Goal: Task Accomplishment & Management: Manage account settings

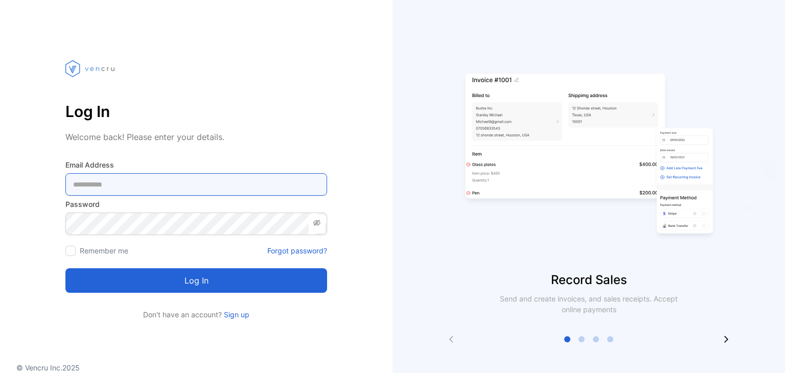
click at [88, 182] on Address-inputemail "email" at bounding box center [196, 184] width 262 height 22
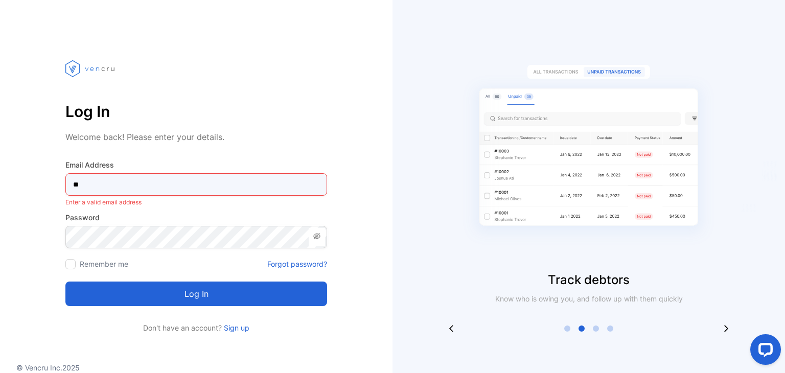
type Address-inputemail "*"
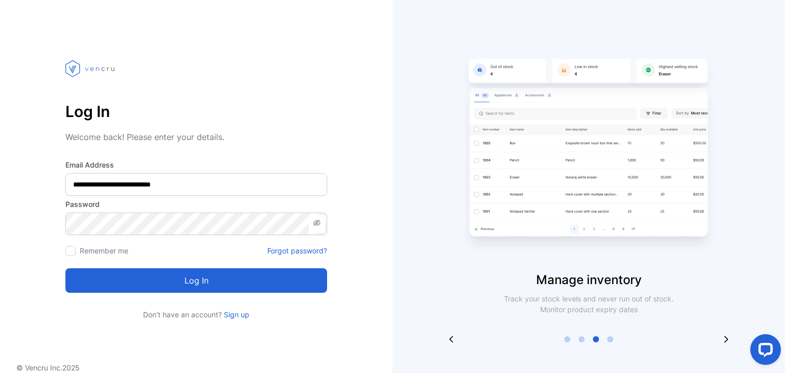
click at [126, 282] on button "Log in" at bounding box center [196, 280] width 262 height 25
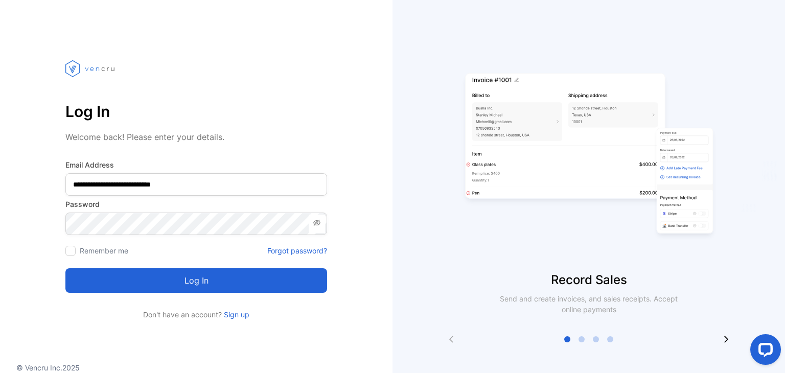
click at [318, 223] on icon at bounding box center [317, 223] width 8 height 8
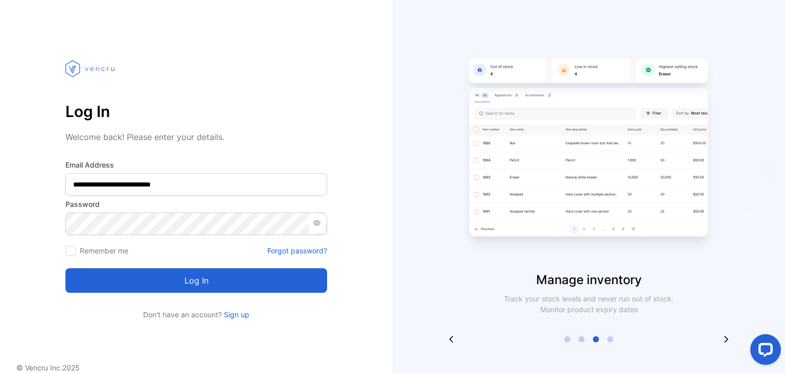
click at [107, 283] on button "Log in" at bounding box center [196, 280] width 262 height 25
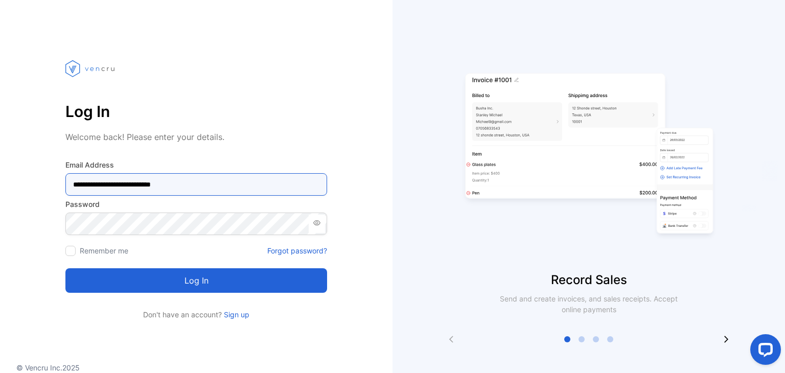
click at [92, 184] on Address-inputemail "**********" at bounding box center [196, 184] width 262 height 22
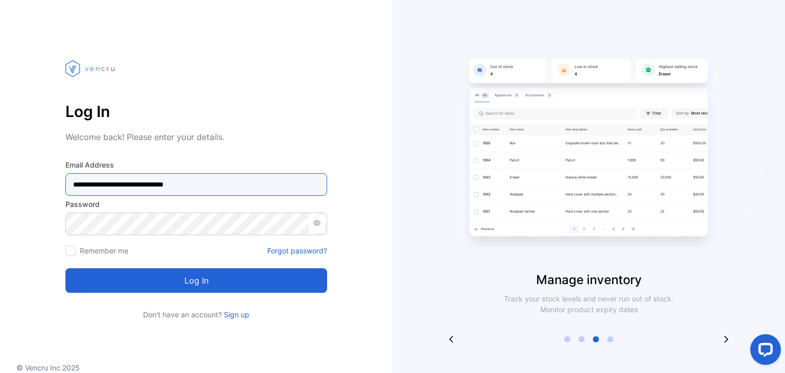
type Address-inputemail "**********"
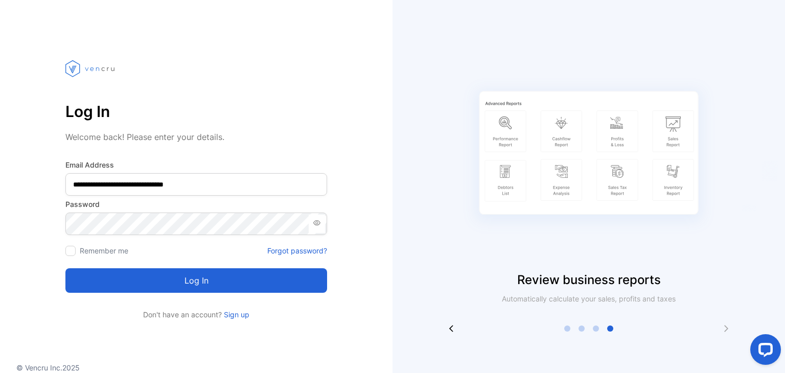
click at [129, 283] on button "Log in" at bounding box center [196, 280] width 262 height 25
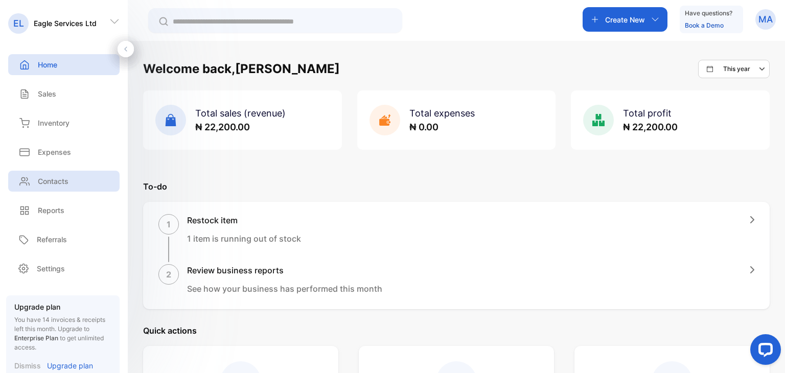
click at [40, 184] on p "Contacts" at bounding box center [53, 181] width 31 height 11
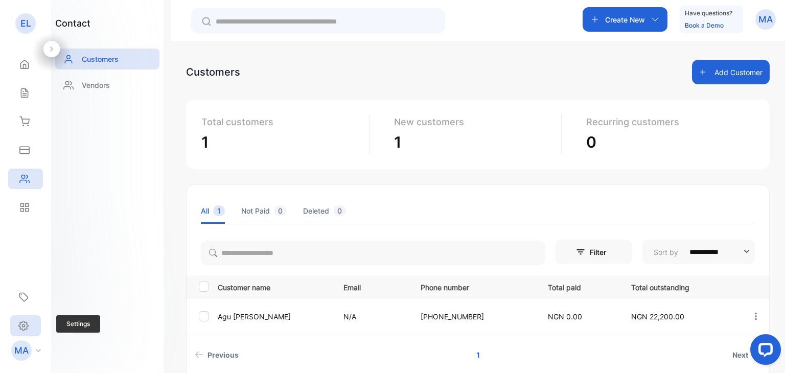
click at [29, 331] on div "Settings" at bounding box center [25, 325] width 31 height 21
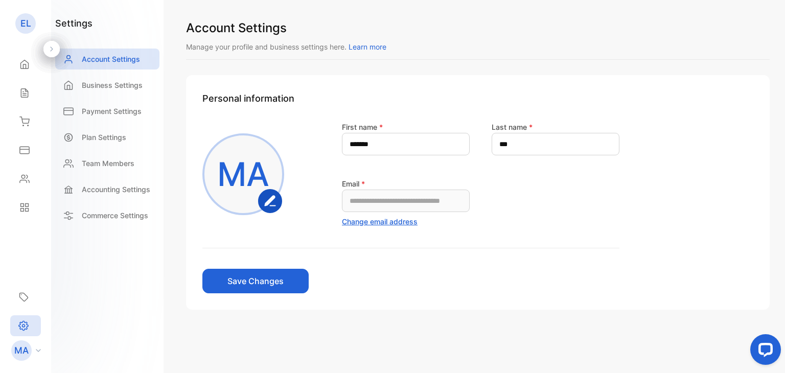
click at [223, 168] on p "MA" at bounding box center [243, 174] width 52 height 49
click at [232, 173] on p "MA" at bounding box center [243, 174] width 52 height 49
click at [101, 80] on p "Business Settings" at bounding box center [112, 85] width 61 height 11
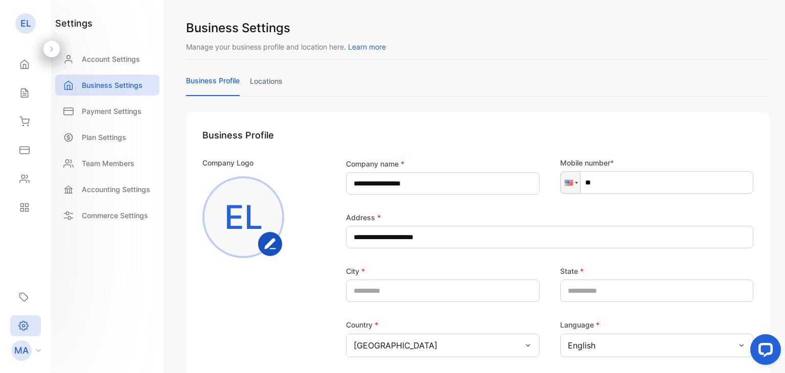
click at [245, 208] on p "EL" at bounding box center [243, 217] width 38 height 49
click at [264, 247] on rect "button" at bounding box center [270, 244] width 22 height 22
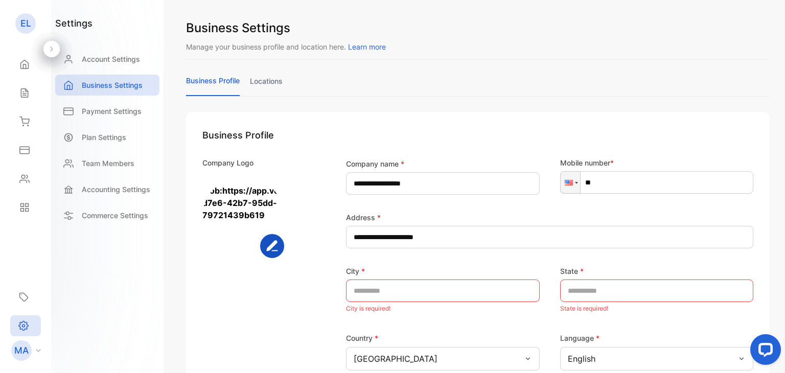
click at [376, 101] on div "**********" at bounding box center [477, 321] width 583 height 605
drag, startPoint x: 784, startPoint y: 181, endPoint x: 784, endPoint y: 259, distance: 77.7
click at [784, 259] on div "**********" at bounding box center [478, 186] width 614 height 373
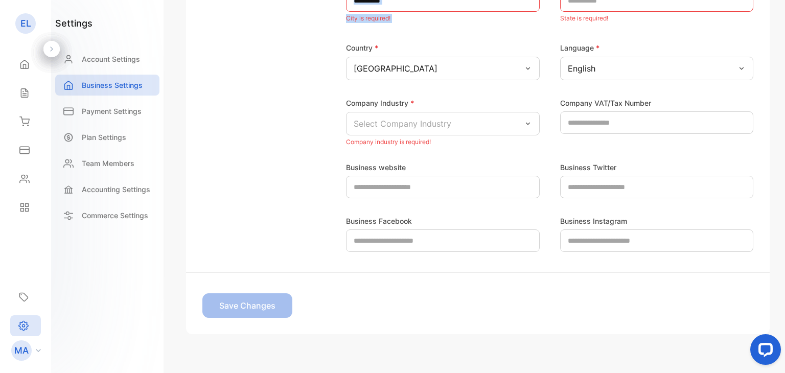
scroll to position [292, 0]
click at [266, 122] on div "Company Logo" at bounding box center [259, 7] width 114 height 282
click at [525, 125] on icon at bounding box center [528, 122] width 8 height 8
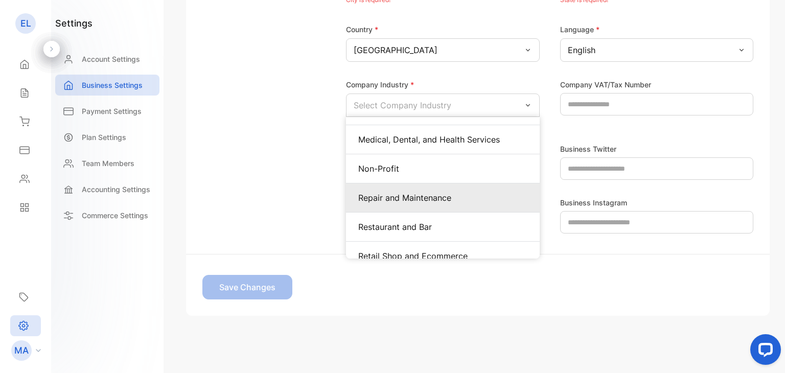
scroll to position [410, 0]
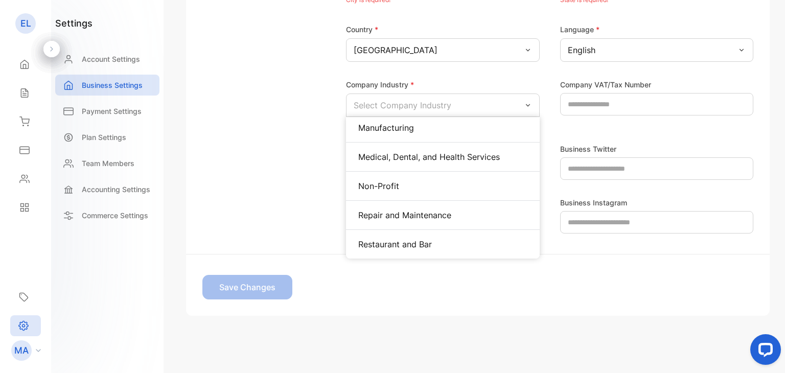
click at [441, 209] on p "Repair and Maintenance" at bounding box center [442, 215] width 169 height 12
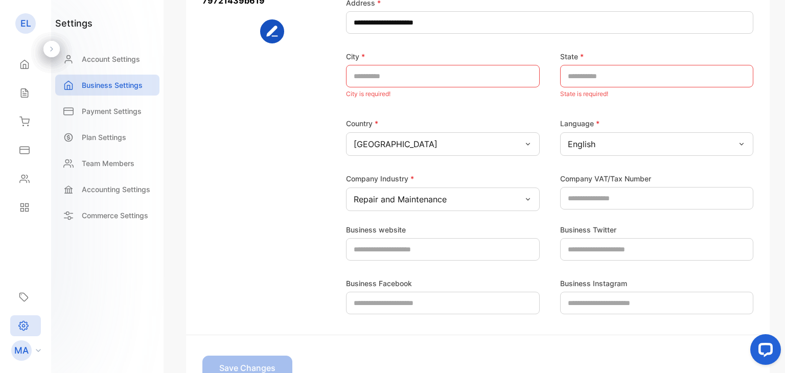
scroll to position [193, 0]
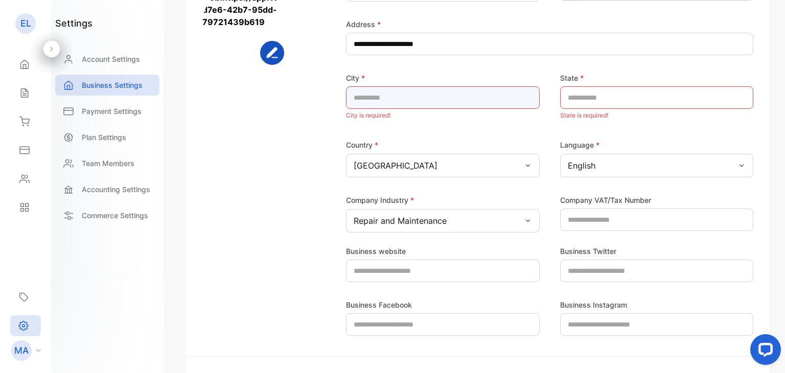
click at [401, 100] on input "text" at bounding box center [443, 97] width 194 height 22
type input "*****"
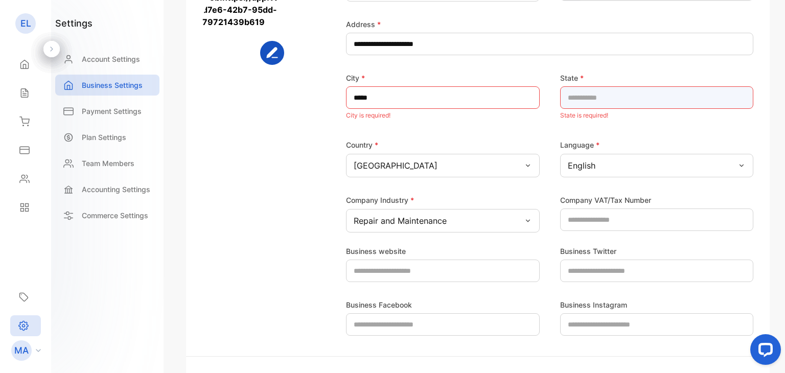
type input "*****"
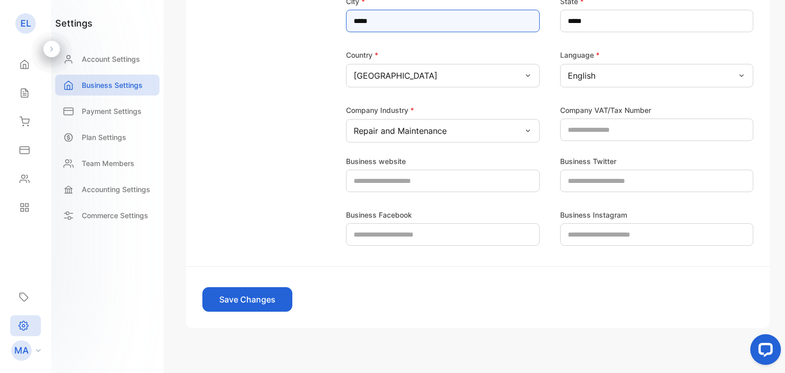
scroll to position [282, 0]
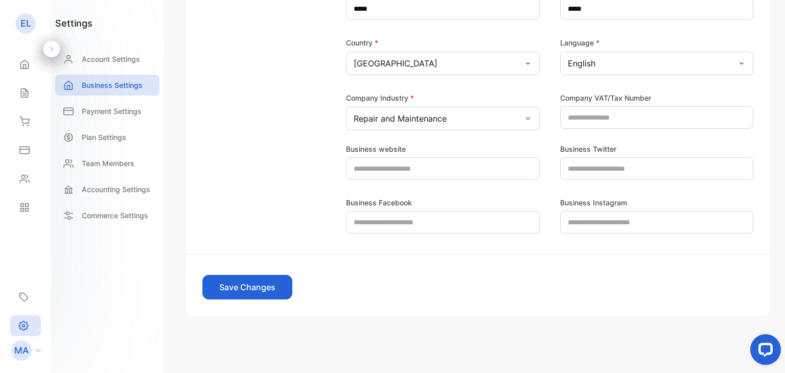
click at [264, 276] on button "Save Changes" at bounding box center [247, 287] width 90 height 25
click at [37, 350] on icon at bounding box center [38, 350] width 5 height 3
click at [31, 178] on div "Contacts" at bounding box center [25, 178] width 35 height 20
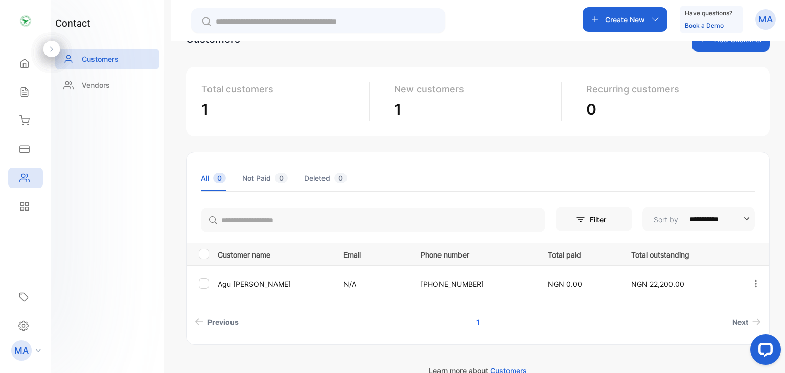
scroll to position [52, 0]
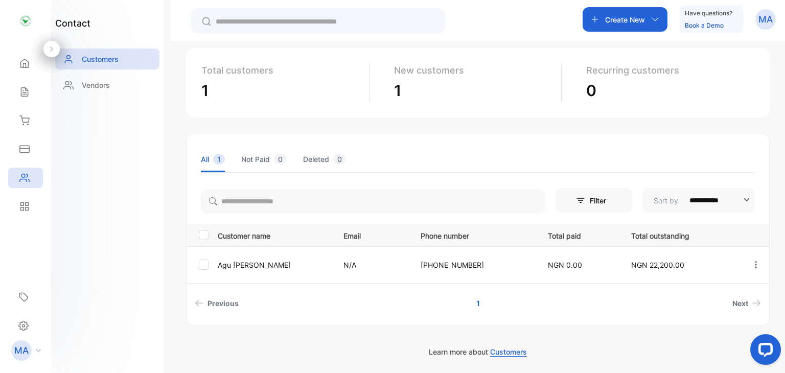
click at [366, 267] on p "N/A" at bounding box center [371, 265] width 56 height 11
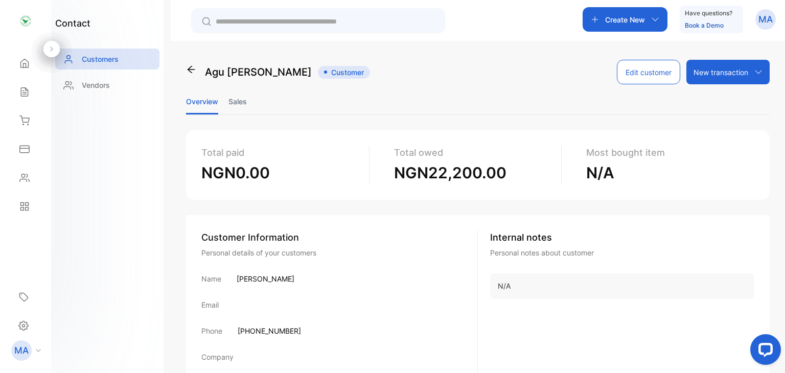
click at [739, 78] on div "New transaction" at bounding box center [727, 72] width 83 height 25
click at [742, 98] on div "New invoice" at bounding box center [728, 95] width 84 height 20
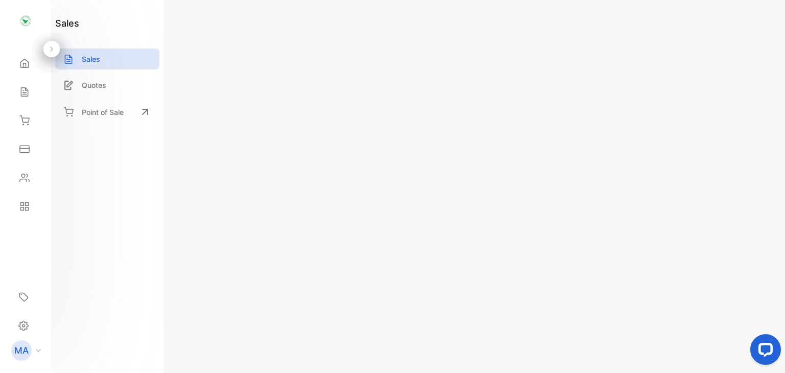
click at [215, 259] on button "Add item" at bounding box center [232, 266] width 62 height 14
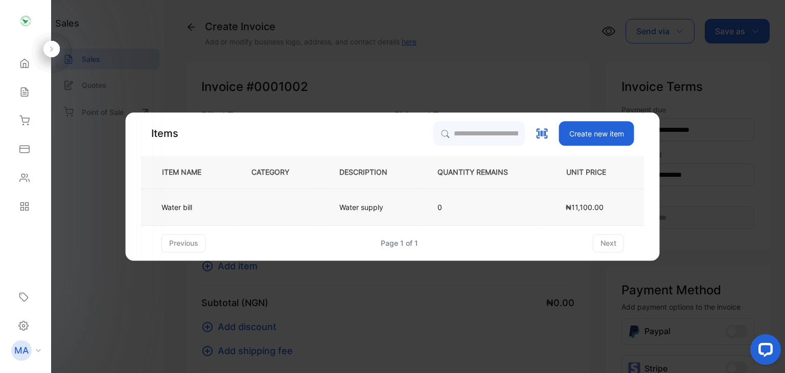
click at [224, 211] on td "Water bill" at bounding box center [188, 207] width 94 height 37
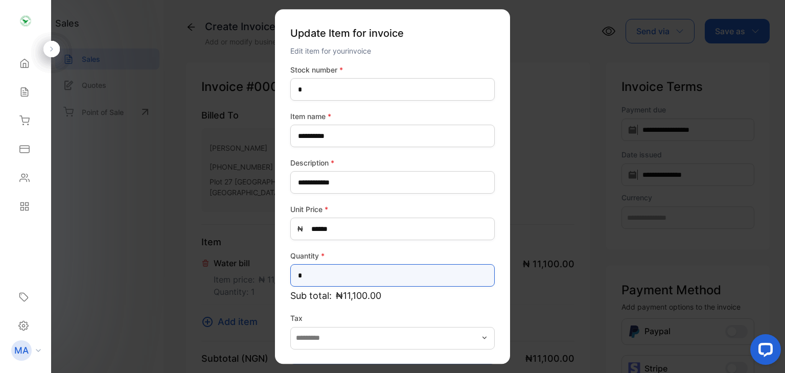
click at [308, 277] on input "*" at bounding box center [392, 275] width 204 height 22
drag, startPoint x: 307, startPoint y: 277, endPoint x: 285, endPoint y: 275, distance: 22.5
click at [285, 275] on div "**********" at bounding box center [392, 186] width 235 height 355
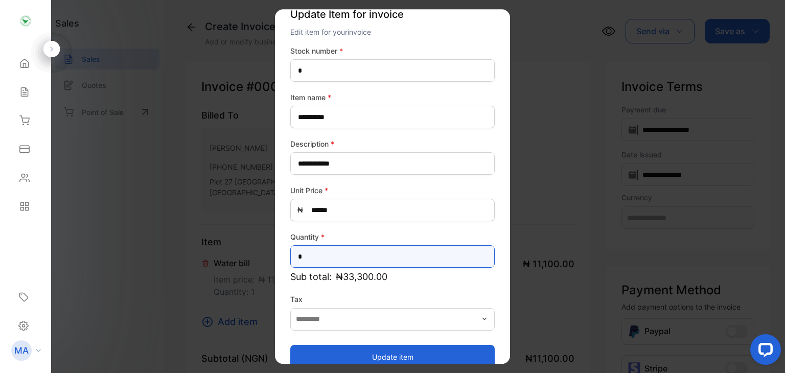
scroll to position [37, 0]
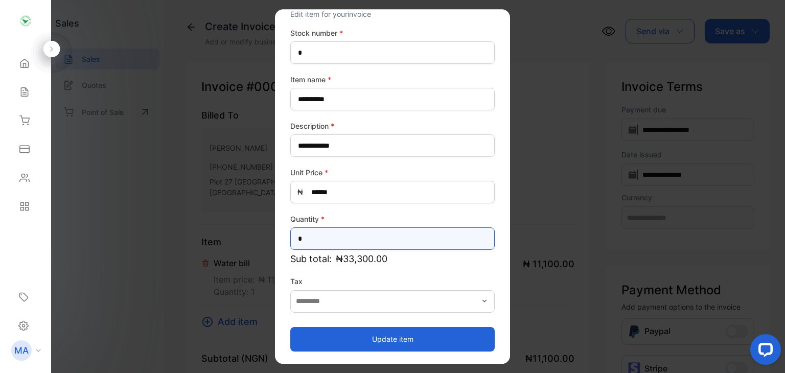
type input "*"
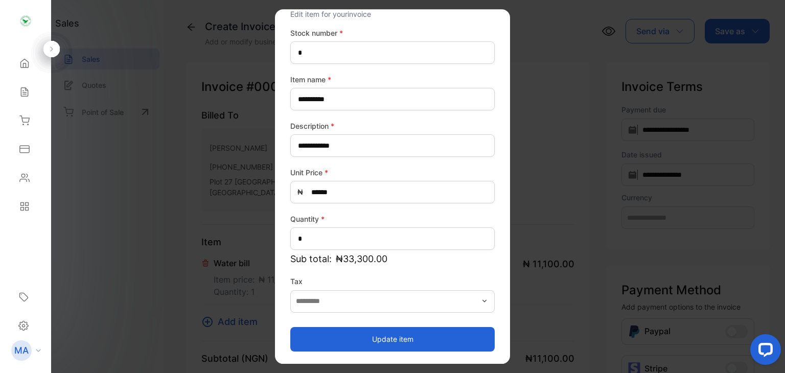
click at [401, 336] on button "Update item" at bounding box center [392, 339] width 204 height 25
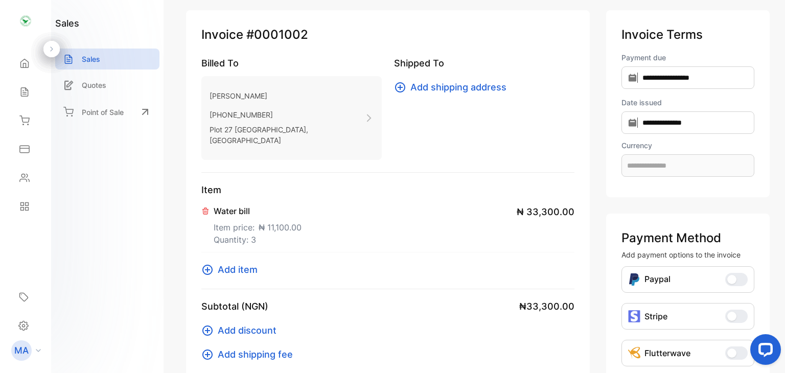
scroll to position [38, 0]
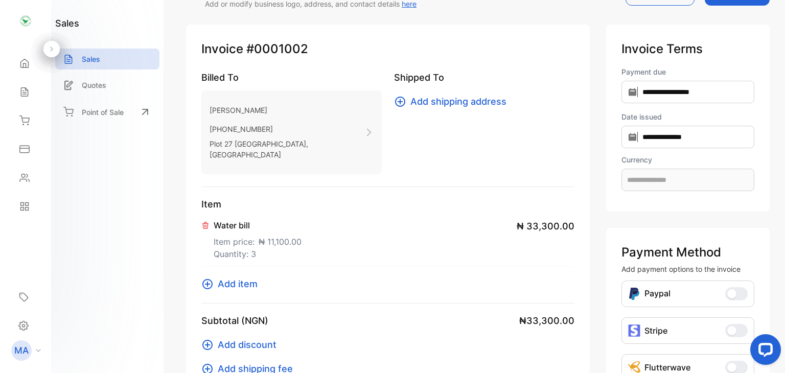
click at [388, 231] on div "Water bill Item price: ₦ 11,100.00 Quantity: 3 ₦ 33,300.00" at bounding box center [387, 239] width 373 height 56
click at [229, 248] on p "Quantity: 3" at bounding box center [258, 254] width 88 height 12
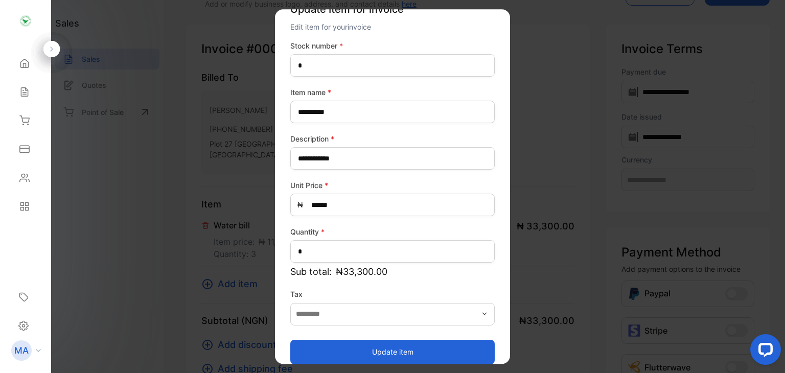
scroll to position [37, 0]
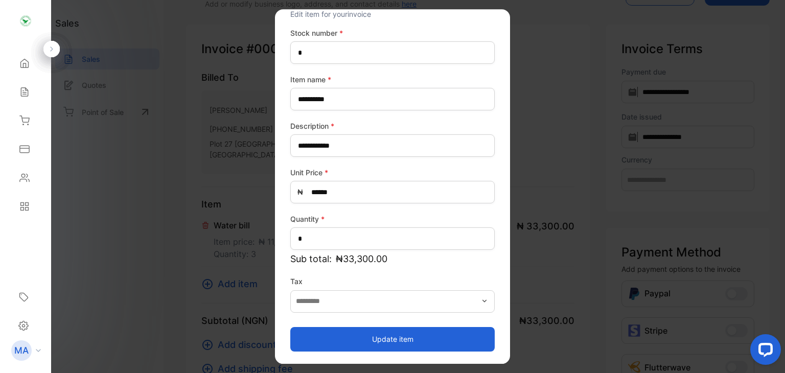
click at [403, 343] on button "Update item" at bounding box center [392, 339] width 204 height 25
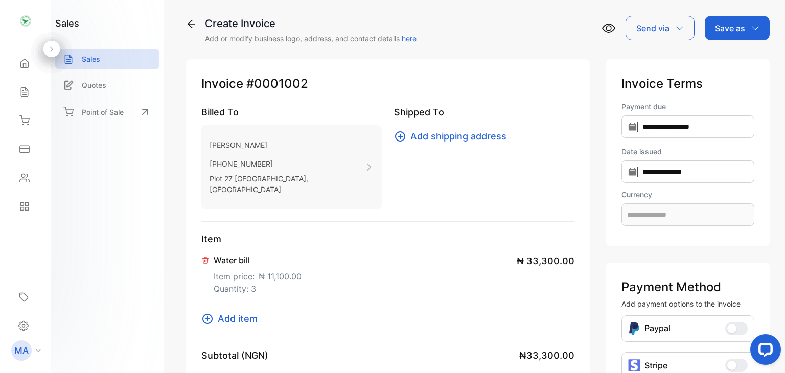
scroll to position [0, 0]
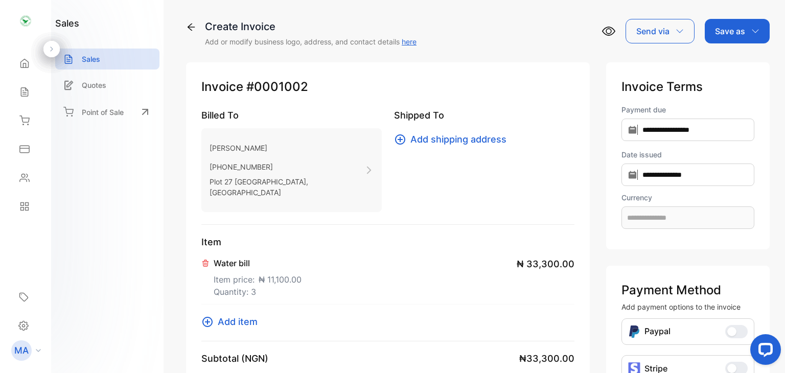
click at [367, 167] on icon at bounding box center [369, 171] width 5 height 8
click at [683, 33] on div "Send via" at bounding box center [659, 31] width 69 height 25
click at [649, 99] on div "Whatsapp" at bounding box center [657, 97] width 63 height 20
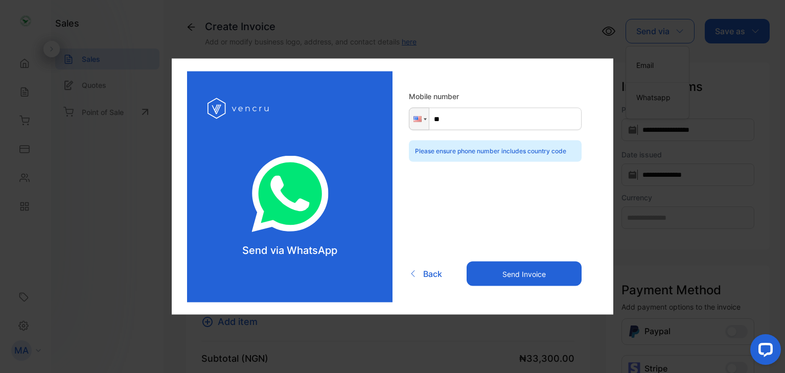
click at [414, 274] on icon at bounding box center [413, 274] width 8 height 8
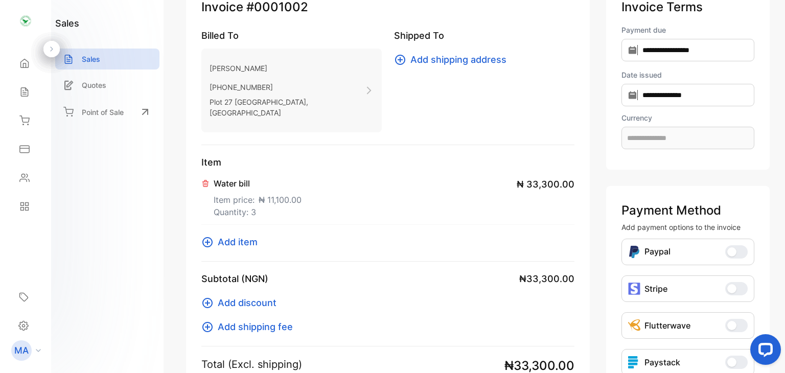
scroll to position [102, 0]
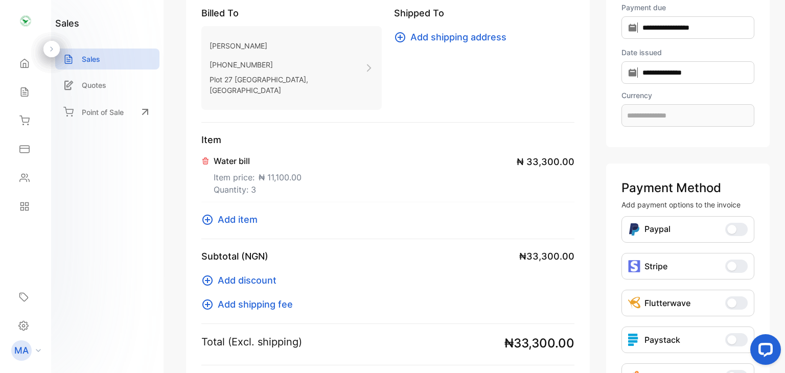
drag, startPoint x: 401, startPoint y: 164, endPoint x: 364, endPoint y: 185, distance: 42.3
click at [364, 185] on div "Water bill Item price: ₦ 11,100.00 Quantity: 3 ₦ 33,300.00" at bounding box center [387, 175] width 373 height 56
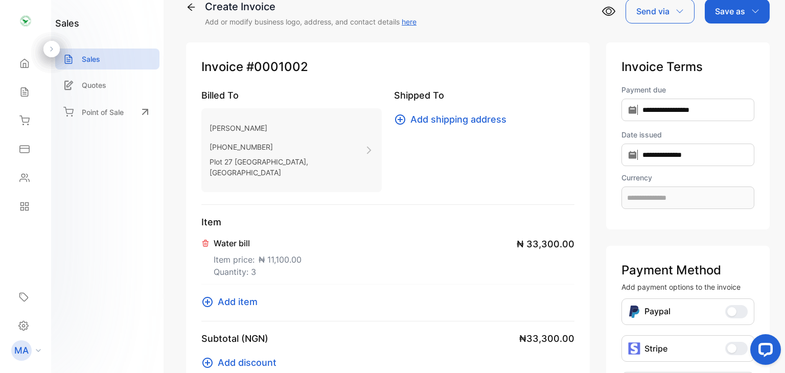
scroll to position [0, 0]
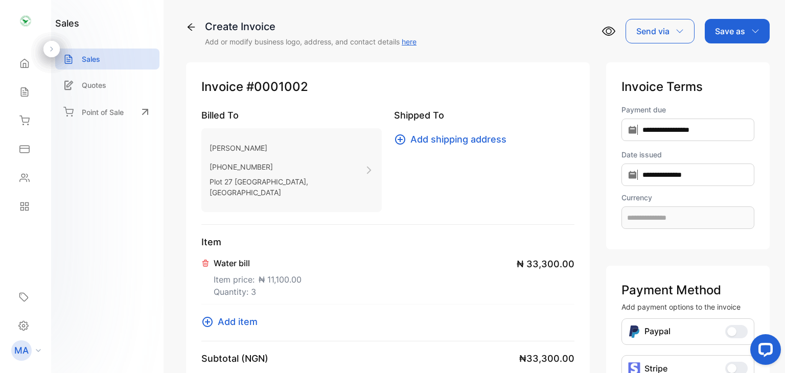
click at [605, 30] on icon at bounding box center [608, 31] width 6 height 6
click at [679, 32] on icon "button" at bounding box center [679, 31] width 8 height 8
click at [648, 100] on div "Whatsapp" at bounding box center [657, 97] width 63 height 20
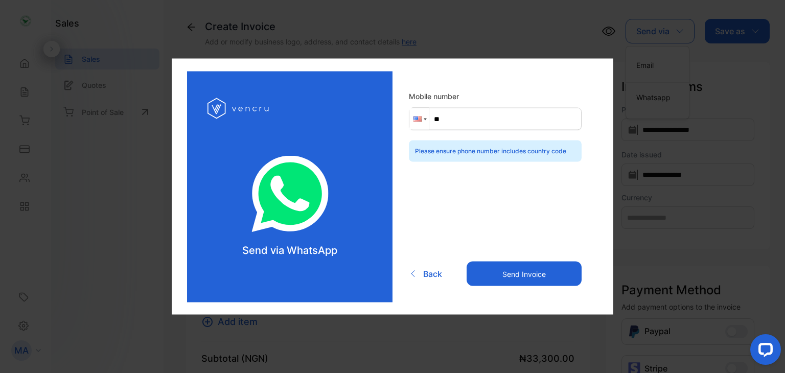
click at [422, 121] on div at bounding box center [418, 118] width 19 height 21
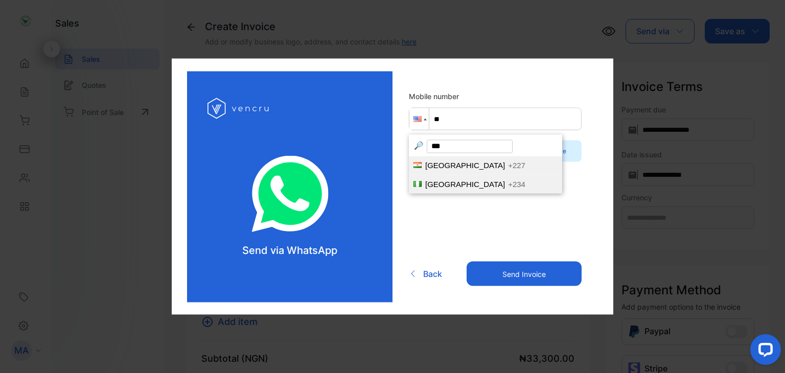
type input "***"
click at [508, 188] on span "+234" at bounding box center [516, 183] width 17 height 9
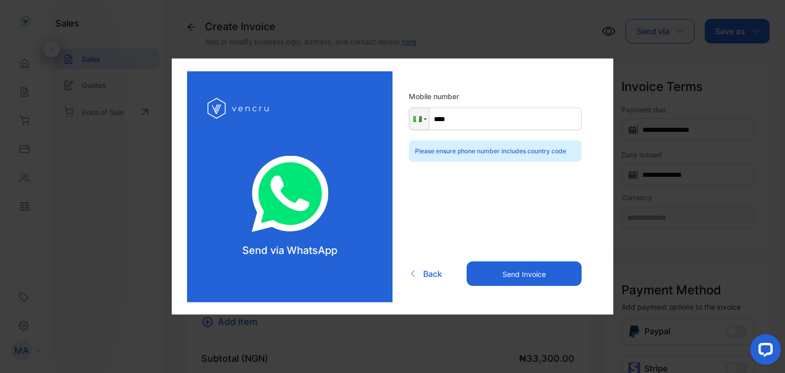
click at [458, 118] on input "****" at bounding box center [495, 119] width 173 height 22
type input "**********"
click at [534, 270] on button "Send Invoice" at bounding box center [523, 274] width 115 height 25
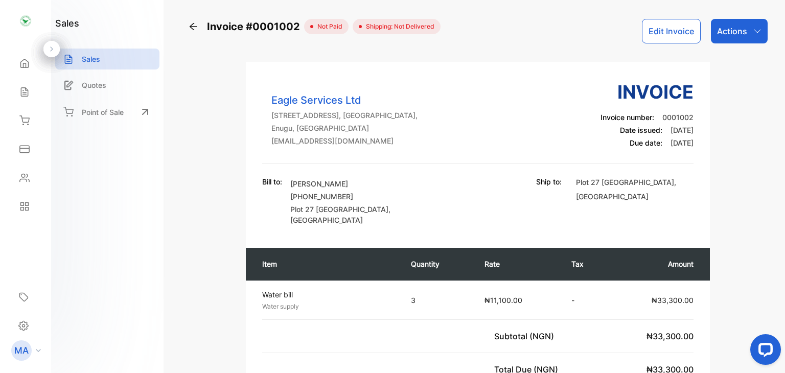
click at [758, 31] on icon "button" at bounding box center [757, 31] width 8 height 8
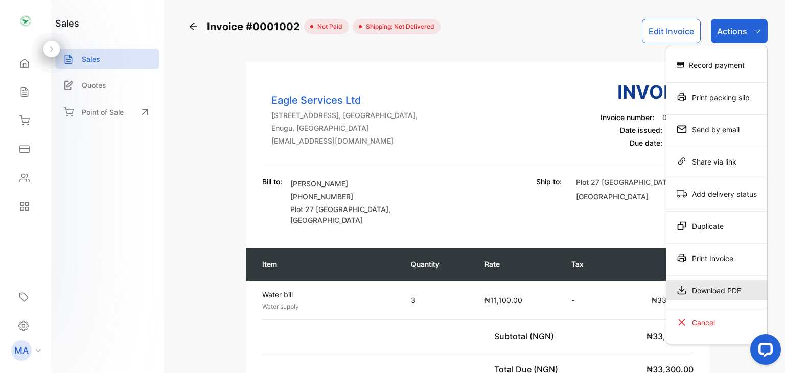
click at [714, 294] on div "Download PDF" at bounding box center [716, 290] width 101 height 20
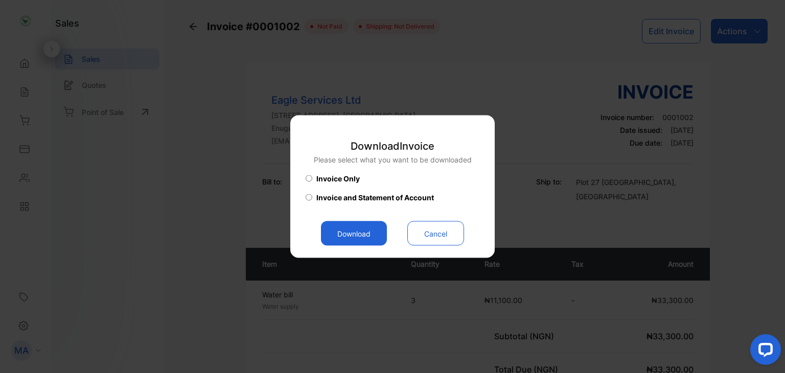
click at [352, 228] on button "Download" at bounding box center [354, 233] width 66 height 25
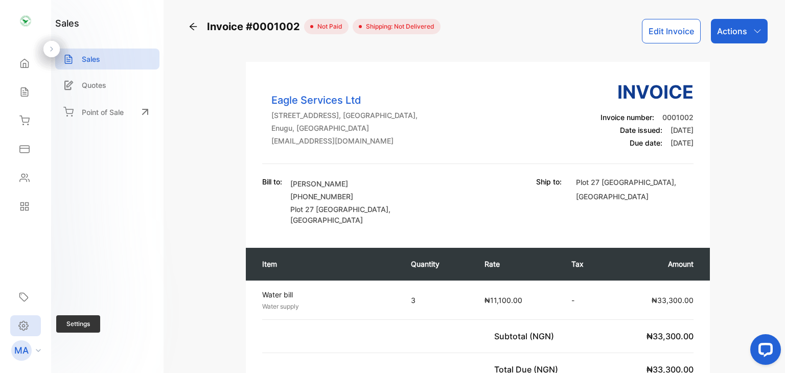
click at [22, 321] on icon at bounding box center [23, 325] width 9 height 9
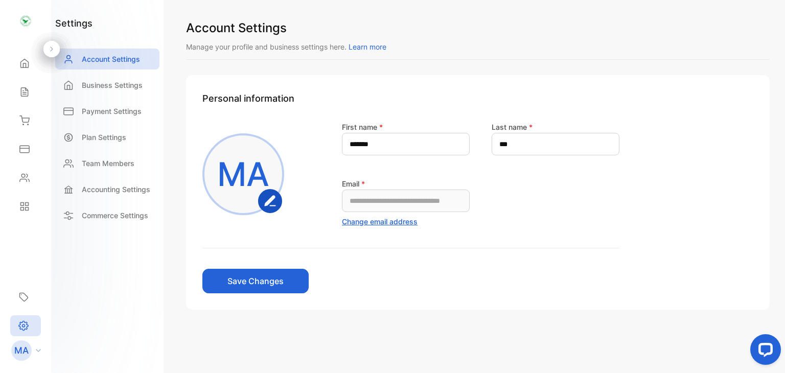
click at [28, 350] on p "MA" at bounding box center [21, 350] width 14 height 13
click at [38, 349] on icon at bounding box center [38, 350] width 5 height 3
click at [20, 67] on icon at bounding box center [24, 63] width 10 height 10
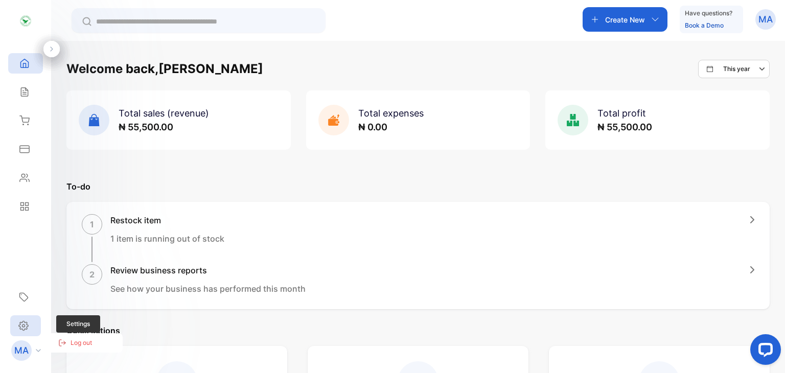
click at [21, 325] on icon at bounding box center [23, 325] width 10 height 11
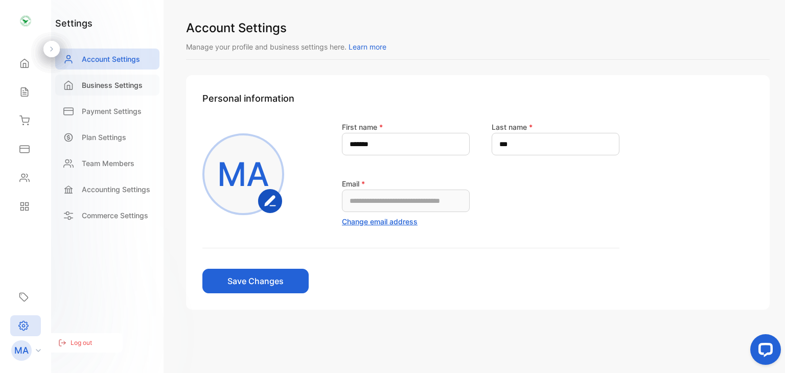
click at [107, 83] on p "Business Settings" at bounding box center [112, 85] width 61 height 11
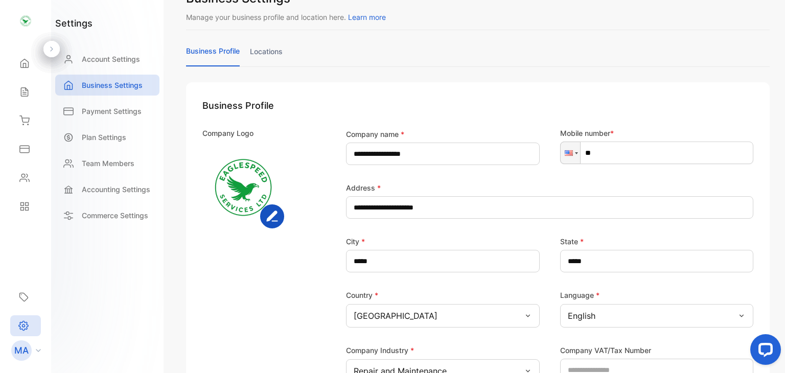
scroll to position [27, 0]
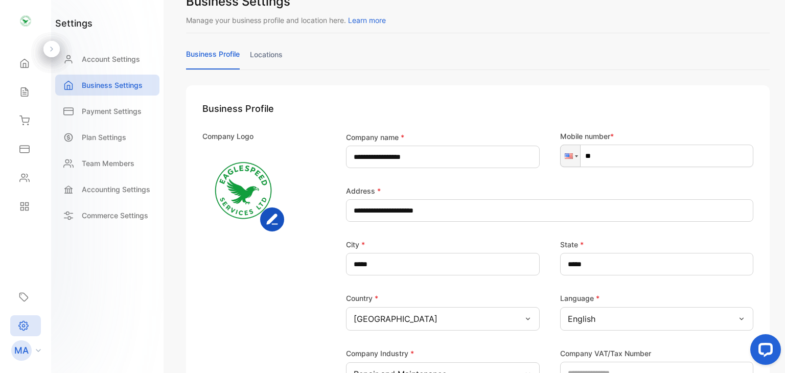
click at [271, 57] on link "locations" at bounding box center [266, 59] width 33 height 20
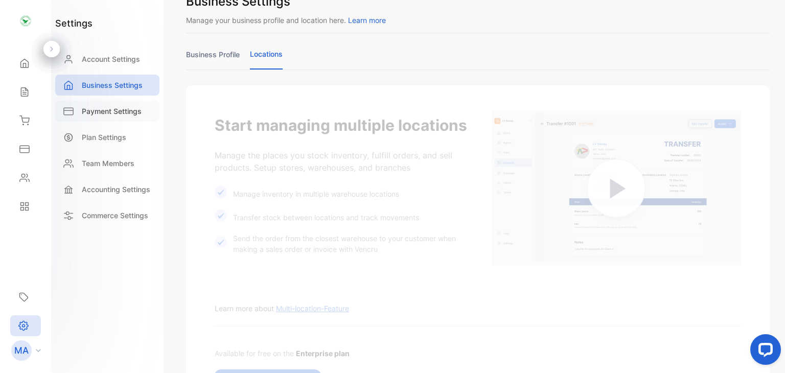
click at [105, 111] on p "Payment Settings" at bounding box center [112, 111] width 60 height 11
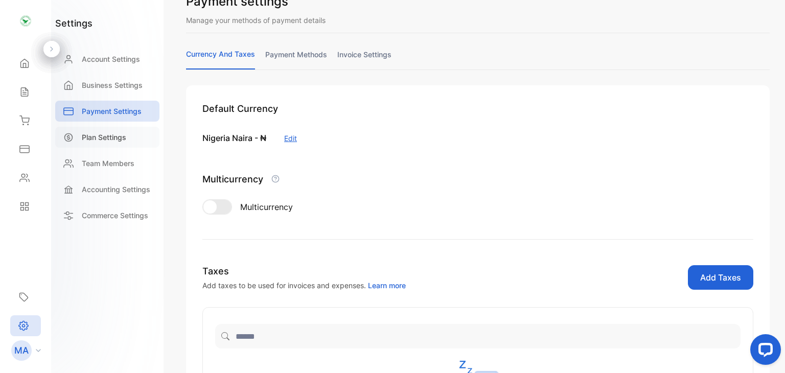
click at [95, 137] on p "Plan Settings" at bounding box center [104, 137] width 44 height 11
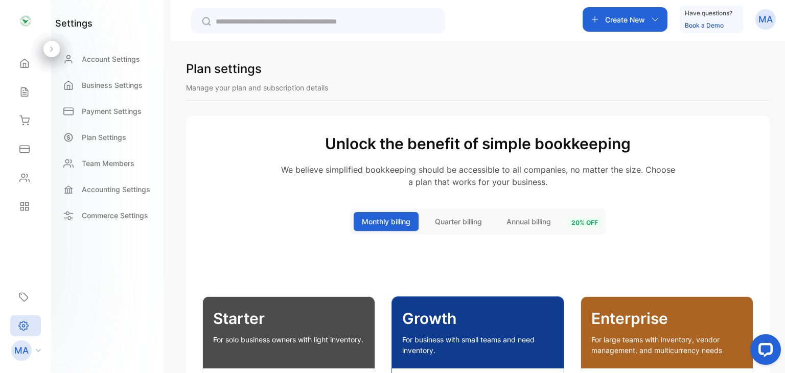
drag, startPoint x: 784, startPoint y: 144, endPoint x: 784, endPoint y: 177, distance: 33.7
click at [784, 177] on div "Plan settings Manage your plan and subscription details Unlock the benefit of s…" at bounding box center [478, 227] width 614 height 373
click at [784, 172] on div "Plan settings Manage your plan and subscription details Unlock the benefit of s…" at bounding box center [478, 227] width 614 height 373
click at [110, 185] on p "Accounting Settings" at bounding box center [116, 189] width 68 height 11
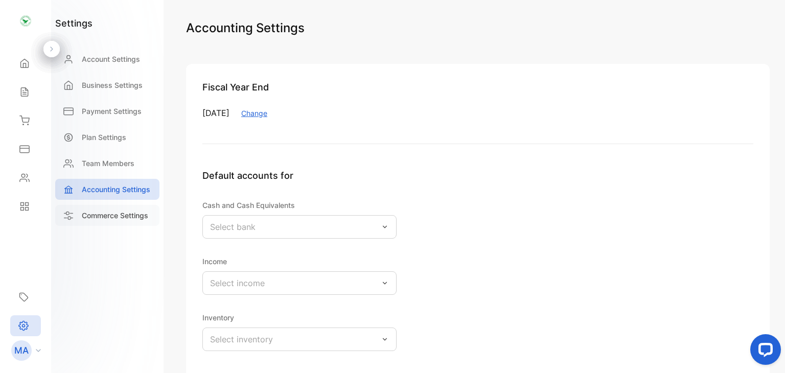
click at [110, 220] on p "Commerce Settings" at bounding box center [115, 215] width 66 height 11
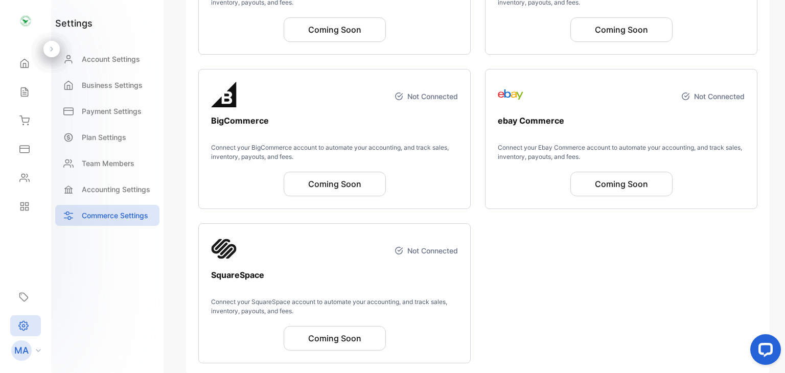
scroll to position [454, 0]
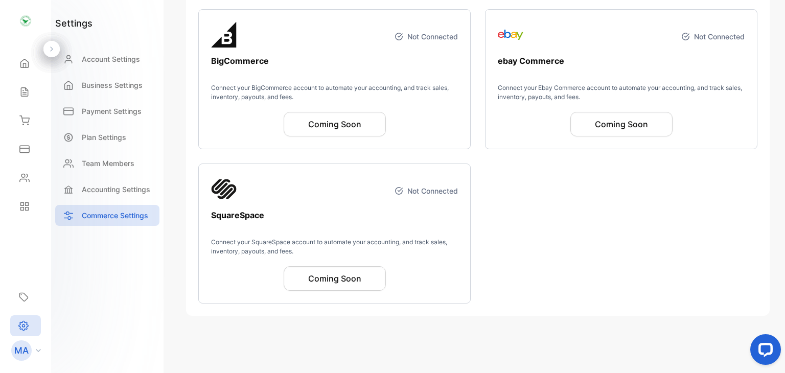
click at [38, 352] on div "MA" at bounding box center [28, 350] width 45 height 20
click at [74, 343] on p "Log out" at bounding box center [81, 342] width 21 height 9
